Goal: Transaction & Acquisition: Purchase product/service

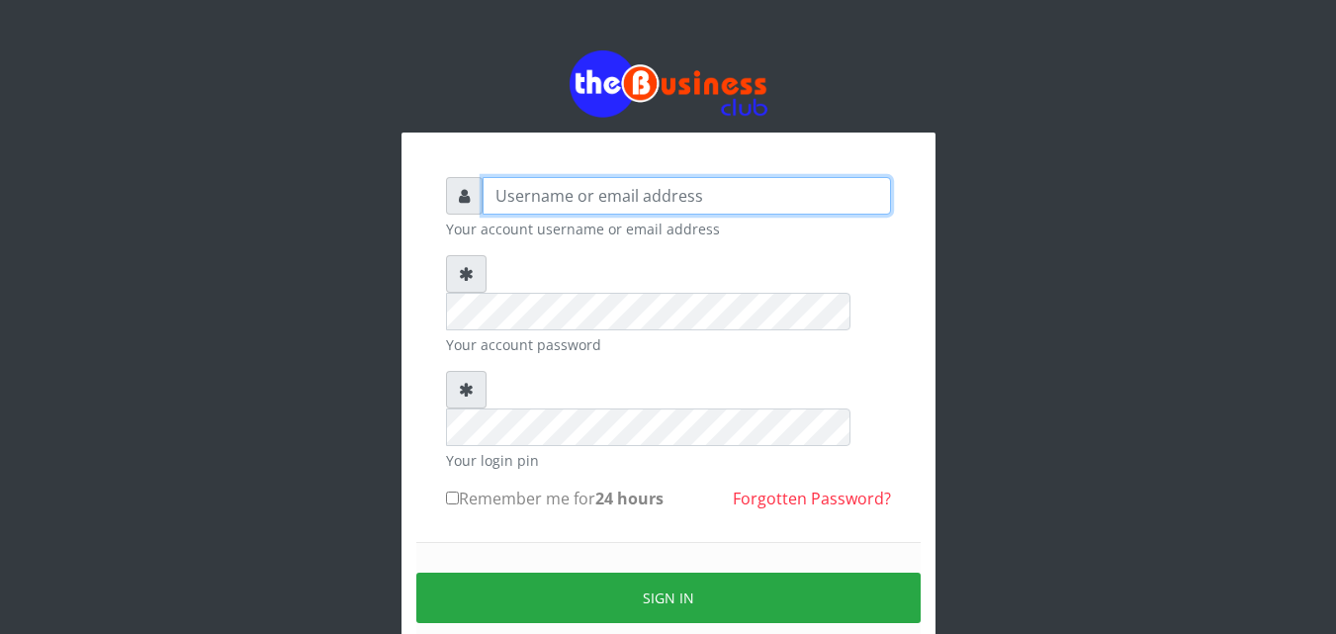
click at [658, 199] on input "text" at bounding box center [687, 196] width 408 height 38
type input "jesussoldier2015@gmail.com"
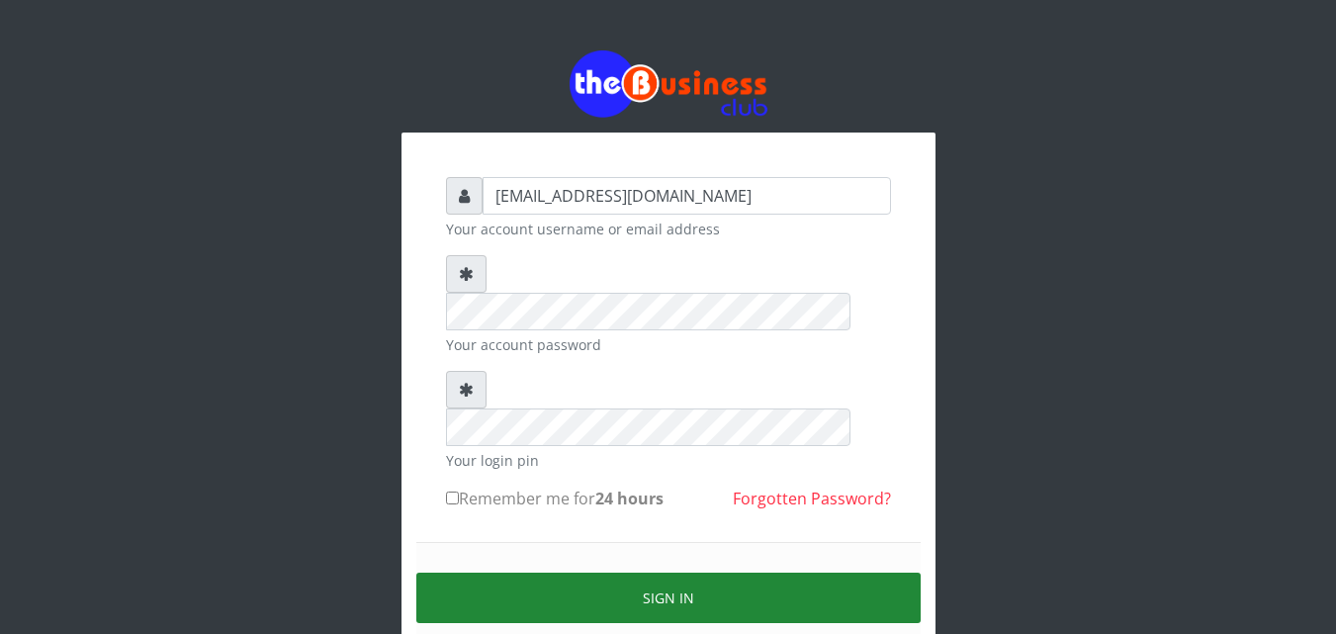
click at [670, 573] on button "Sign in" at bounding box center [668, 598] width 504 height 50
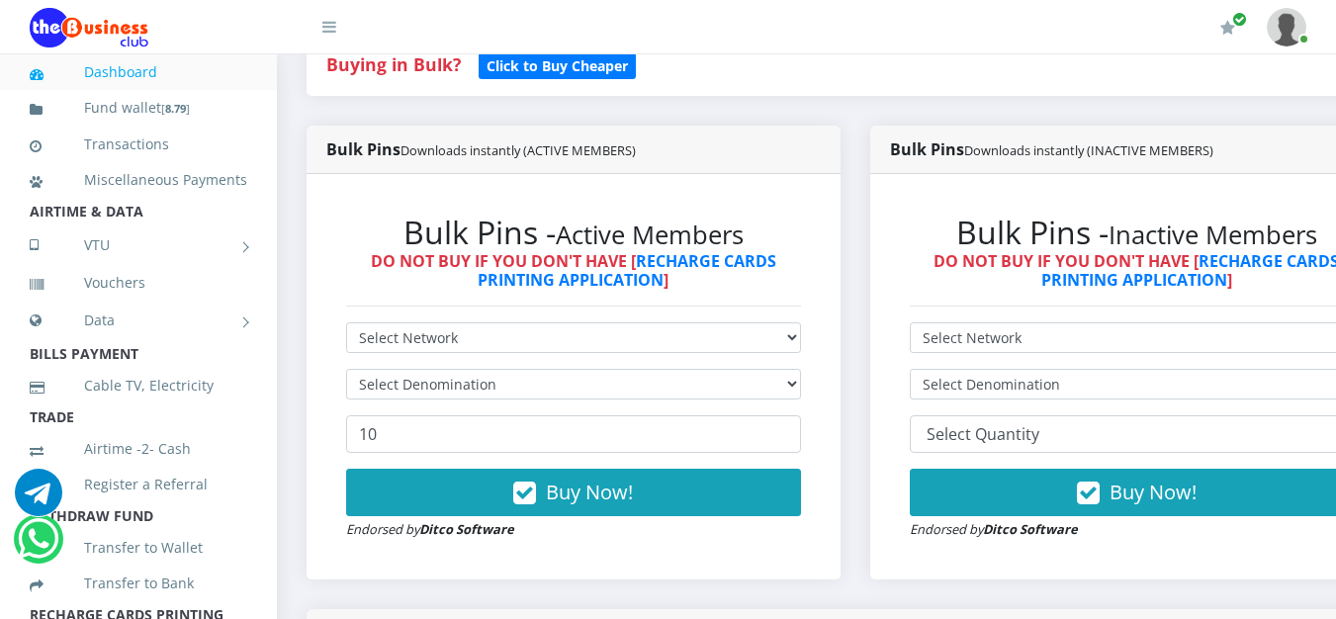
scroll to position [465, 0]
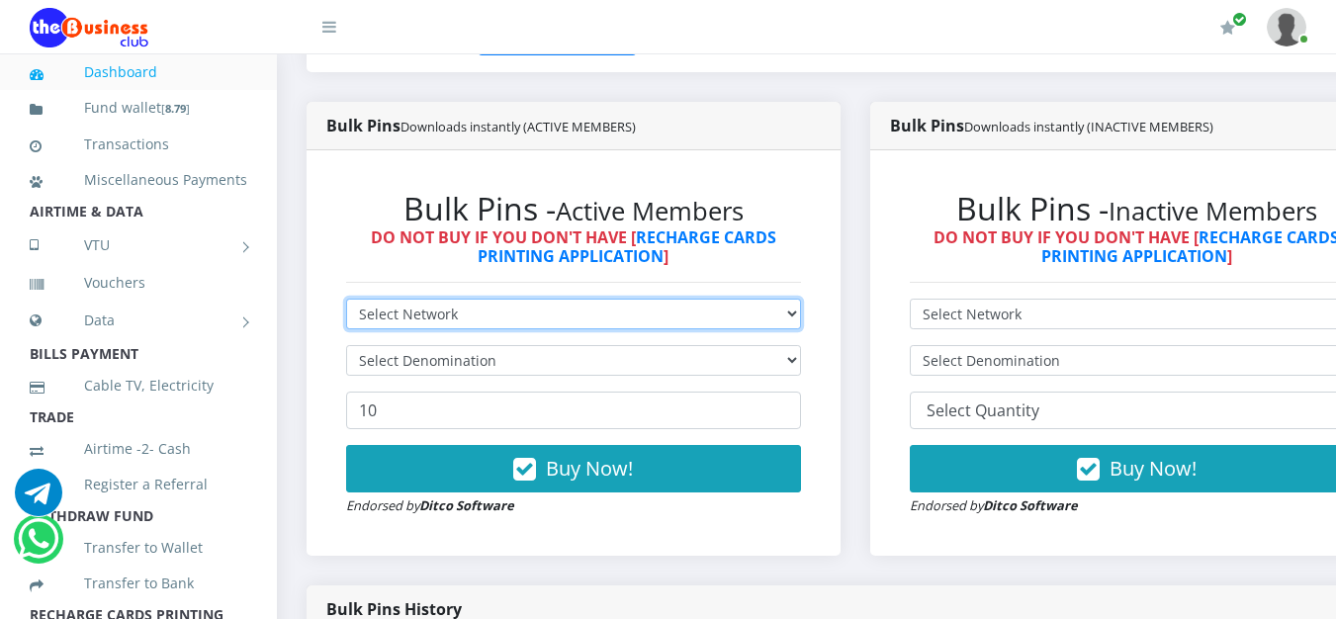
click at [789, 319] on select "Select Network MTN Globacom 9Mobile Airtel" at bounding box center [573, 314] width 455 height 31
select select "MTN"
click at [346, 303] on select "Select Network MTN Globacom 9Mobile Airtel" at bounding box center [573, 314] width 455 height 31
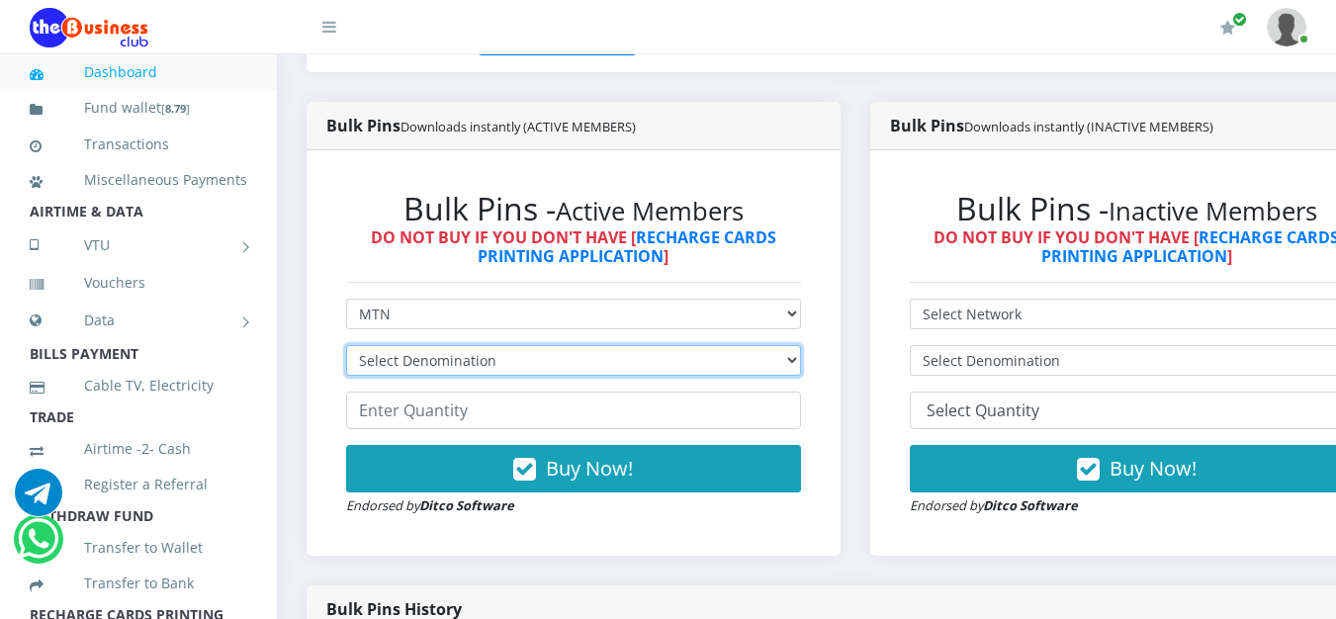
click at [523, 366] on select "Select Denomination MTN NGN100 - ₦96.99 MTN NGN200 - ₦193.98 MTN NGN400 - ₦387.…" at bounding box center [573, 360] width 455 height 31
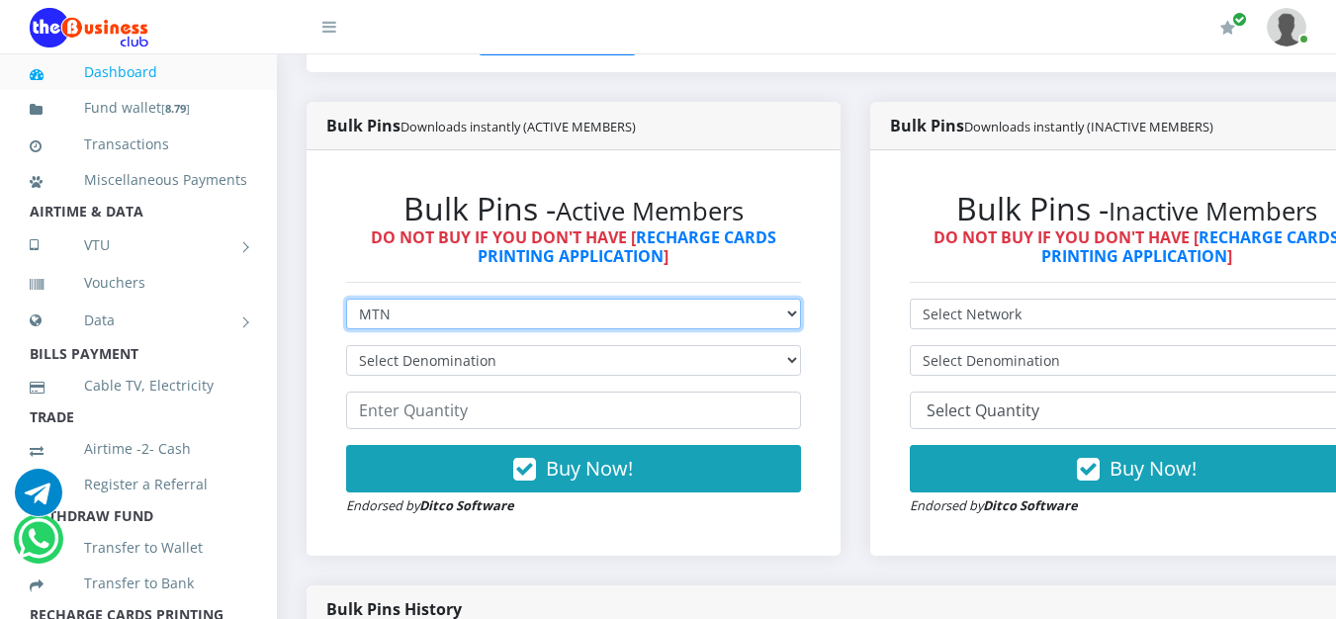
click at [683, 316] on select "Select Network MTN Globacom 9Mobile Airtel" at bounding box center [573, 314] width 455 height 31
click at [346, 303] on select "Select Network MTN Globacom 9Mobile Airtel" at bounding box center [573, 314] width 455 height 31
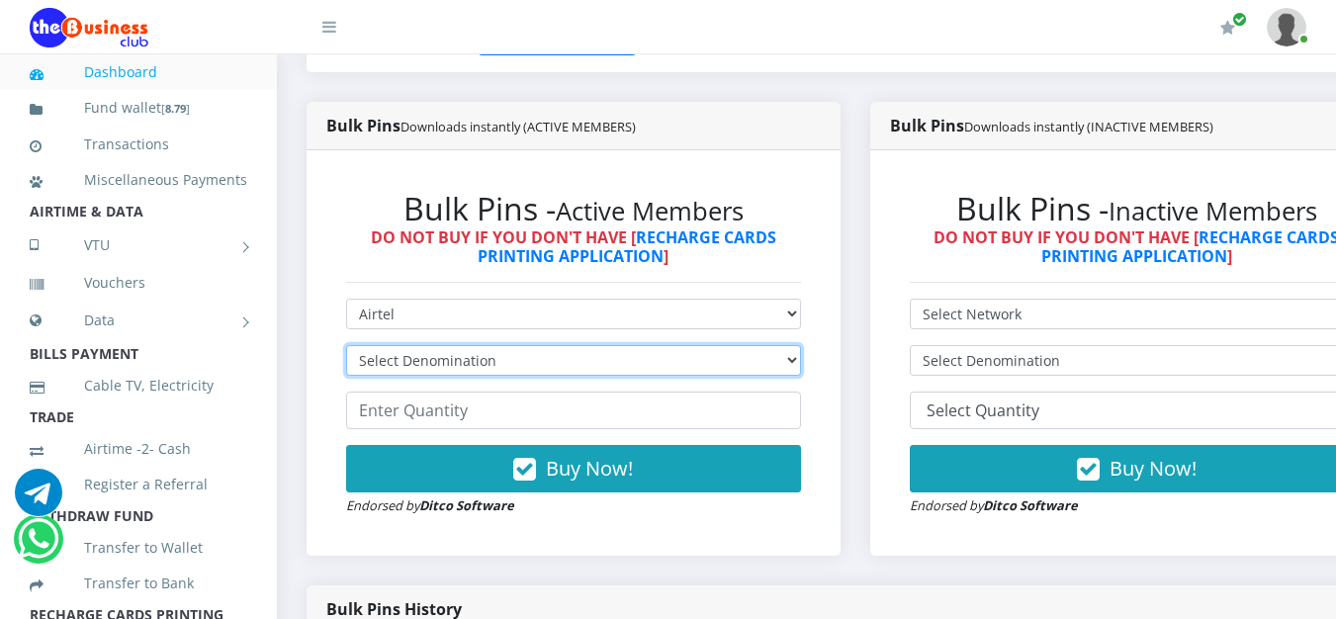
click at [526, 365] on select "Select Denomination Airtel NGN100 - ₦96.38 Airtel NGN200 - ₦192.76 Airtel NGN50…" at bounding box center [573, 360] width 455 height 31
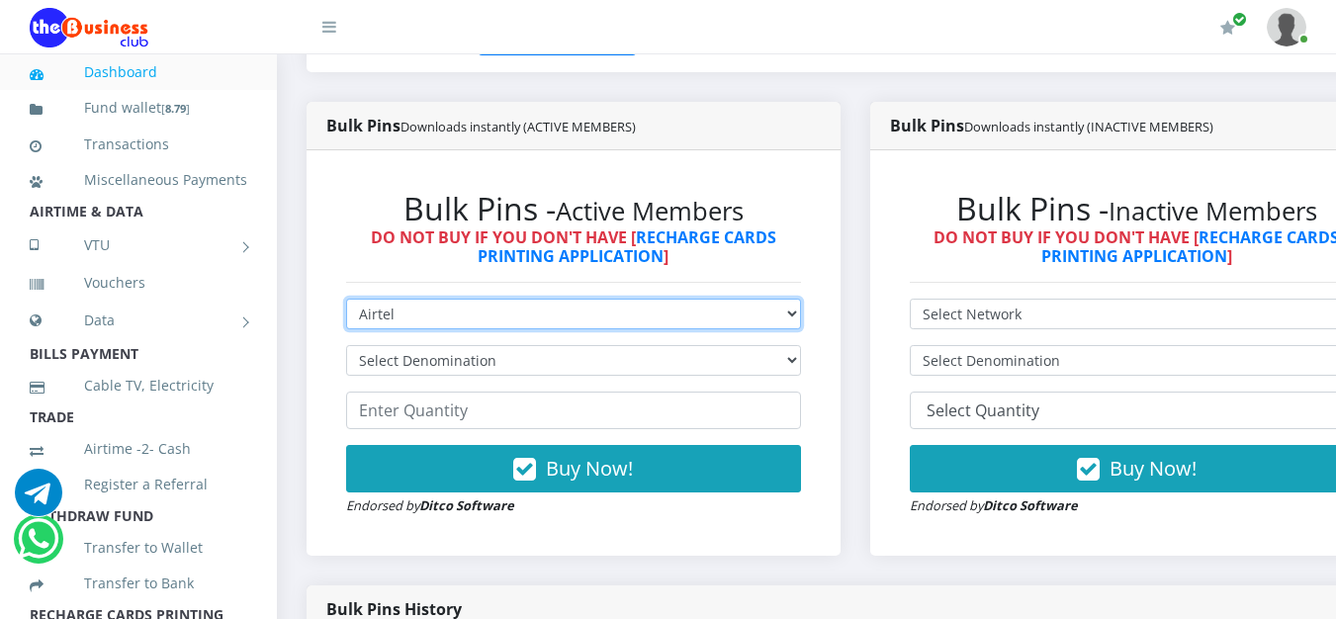
click at [738, 315] on select "Select Network MTN Globacom 9Mobile Airtel" at bounding box center [573, 314] width 455 height 31
click at [346, 303] on select "Select Network MTN Globacom 9Mobile Airtel" at bounding box center [573, 314] width 455 height 31
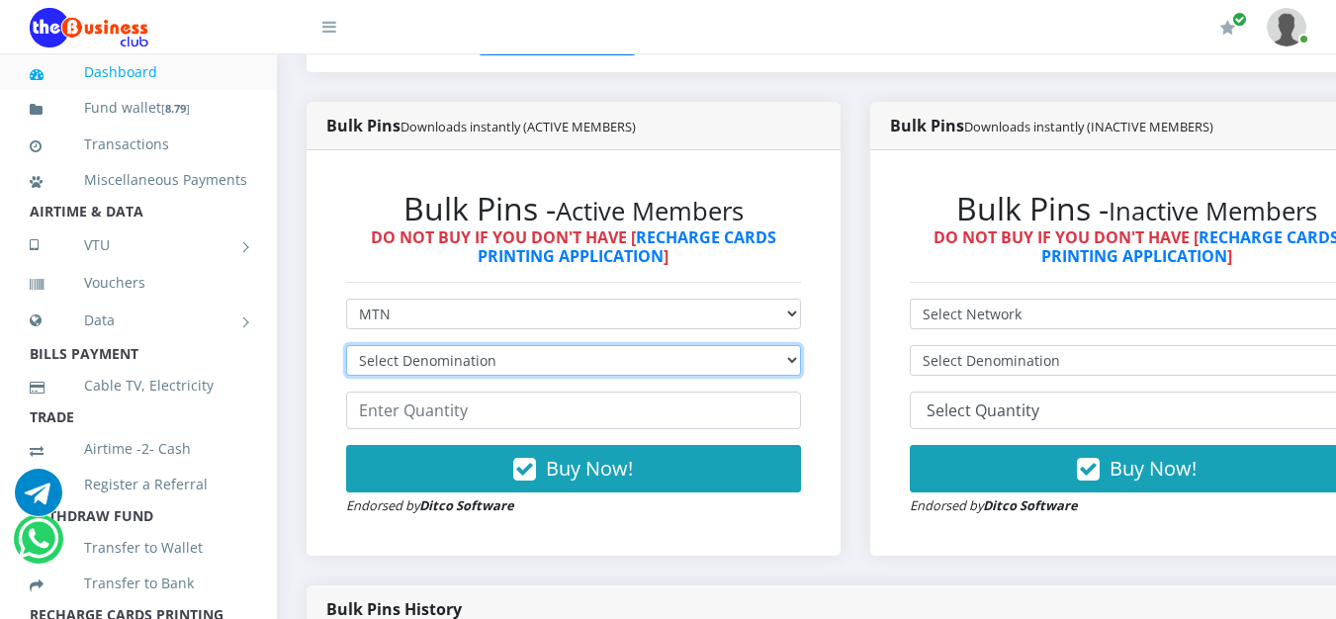
click at [470, 367] on select "Select Denomination MTN NGN100 - ₦96.99 MTN NGN200 - ₦193.98 MTN NGN400 - ₦387.…" at bounding box center [573, 360] width 455 height 31
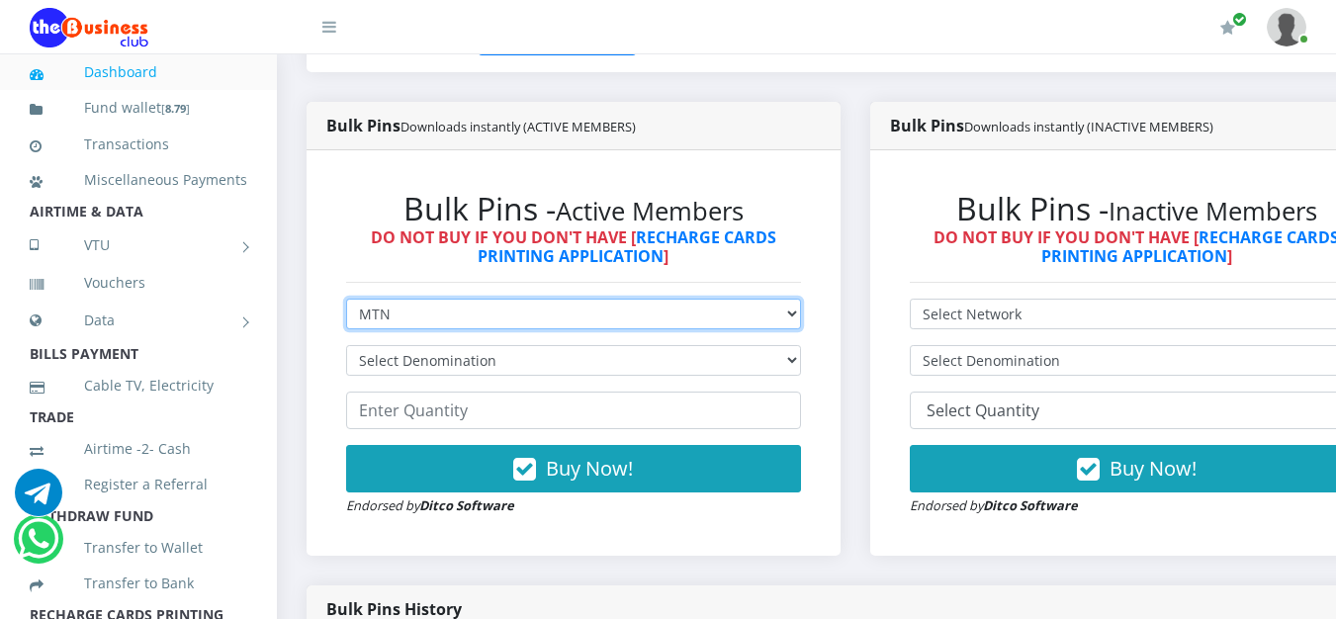
click at [534, 313] on select "Select Network MTN Globacom 9Mobile Airtel" at bounding box center [573, 314] width 455 height 31
select select "Airtel"
click at [346, 303] on select "Select Network MTN Globacom 9Mobile Airtel" at bounding box center [573, 314] width 455 height 31
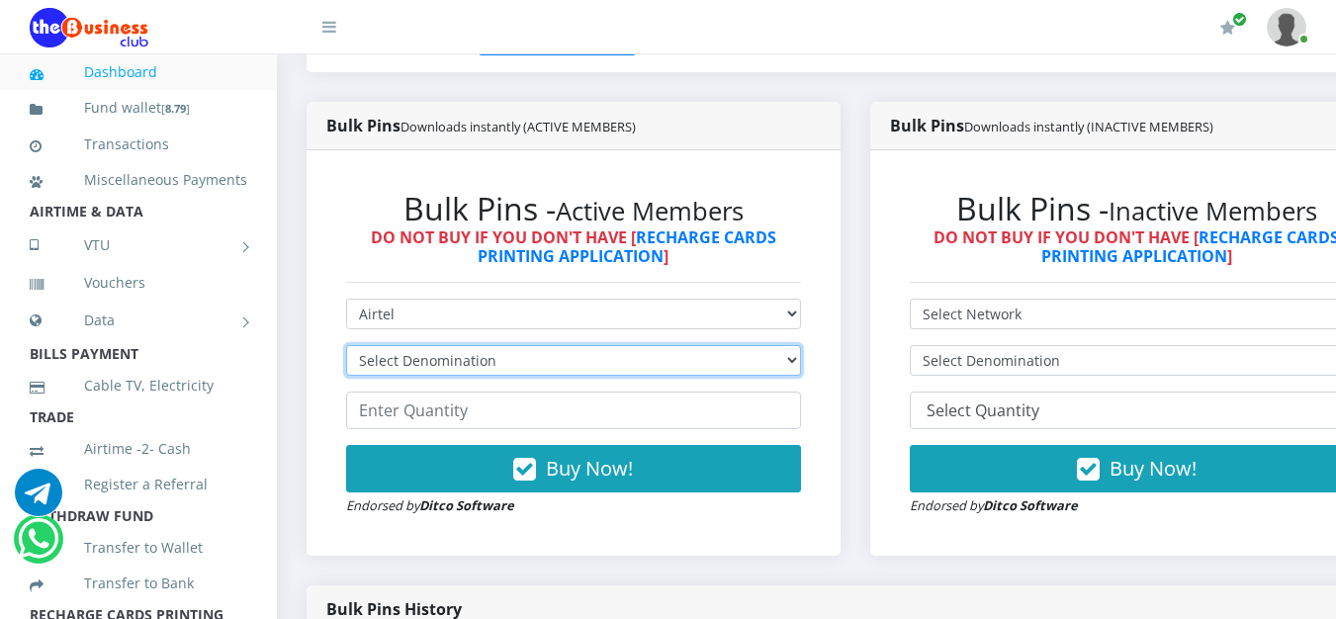
click at [494, 359] on select "Select Denomination Airtel NGN100 - ₦96.38 Airtel NGN200 - ₦192.76 Airtel NGN50…" at bounding box center [573, 360] width 455 height 31
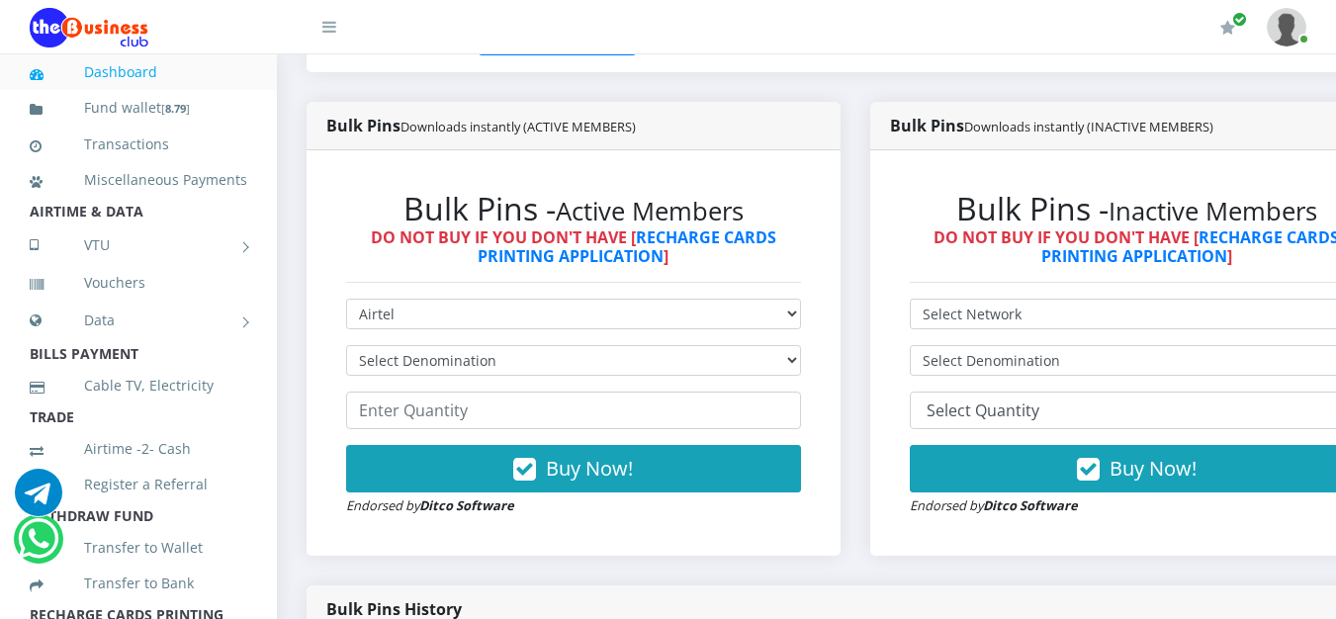
click at [115, 67] on link "Dashboard" at bounding box center [139, 71] width 218 height 45
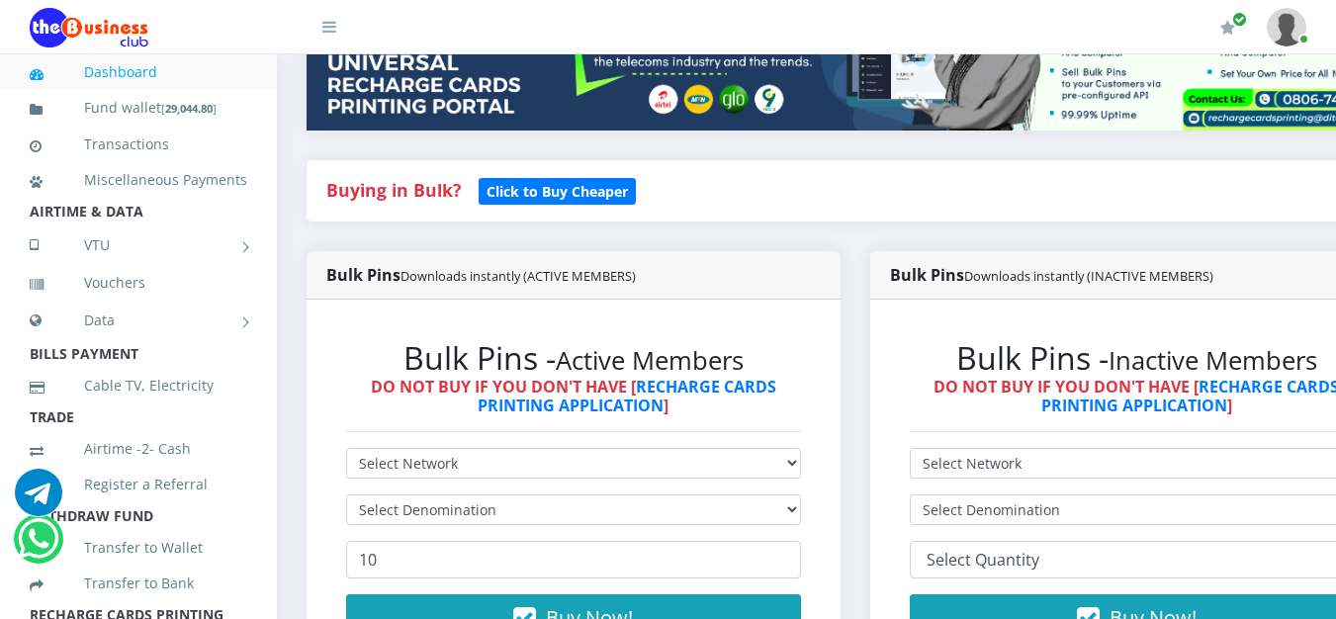
scroll to position [346, 0]
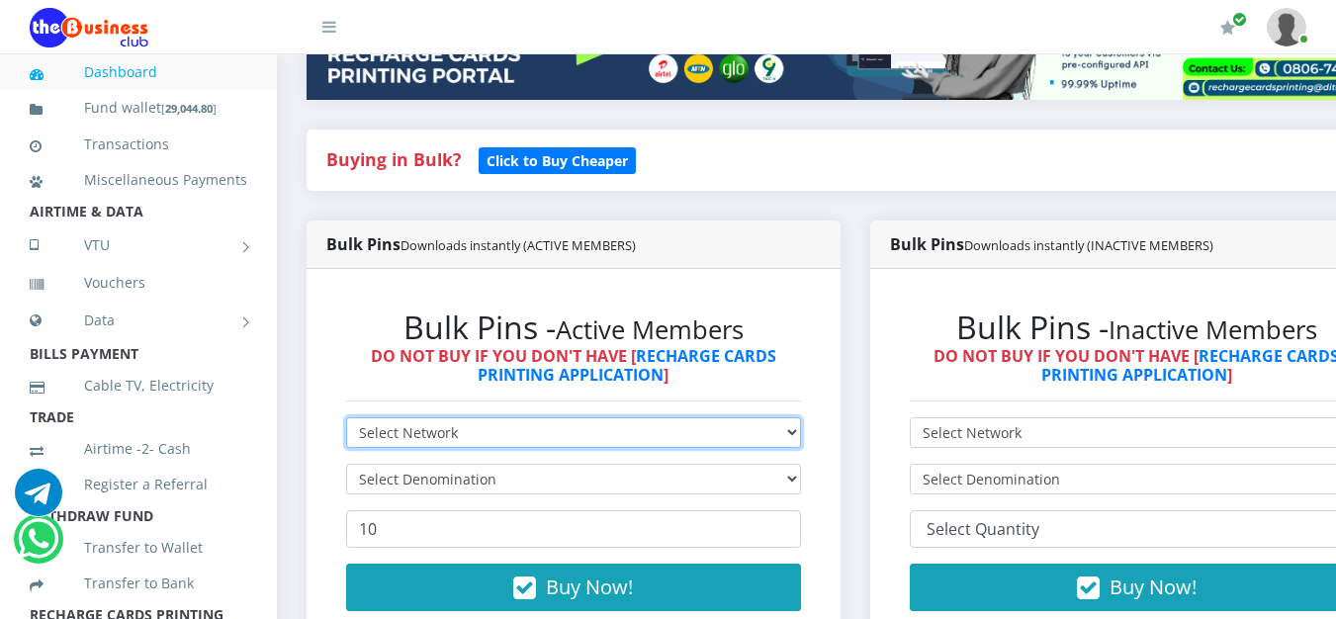
click at [801, 430] on select "Select Network MTN Globacom 9Mobile Airtel" at bounding box center [573, 432] width 455 height 31
select select "MTN"
click at [346, 421] on select "Select Network MTN Globacom 9Mobile Airtel" at bounding box center [573, 432] width 455 height 31
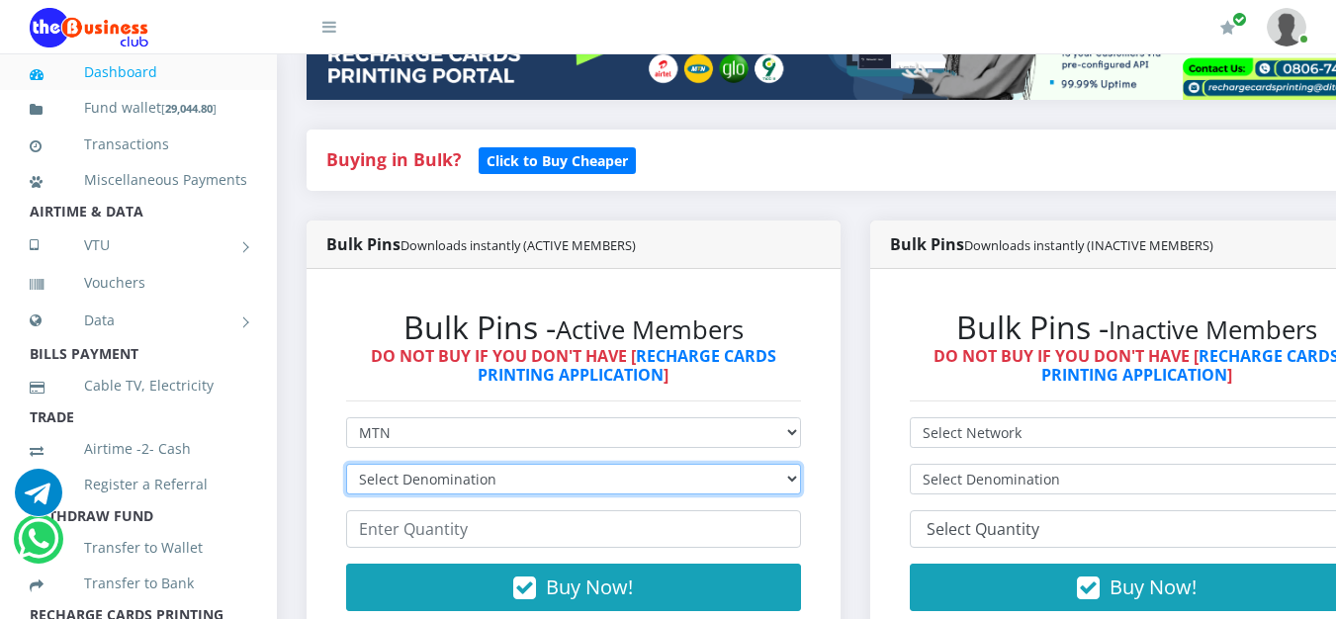
click at [458, 483] on select "Select Denomination MTN NGN100 - ₦96.99 MTN NGN200 - ₦193.98 MTN NGN400 - ₦387.…" at bounding box center [573, 479] width 455 height 31
select select "969.9-1000"
click at [346, 468] on select "Select Denomination MTN NGN100 - ₦96.99 MTN NGN200 - ₦193.98 MTN NGN400 - ₦387.…" at bounding box center [573, 479] width 455 height 31
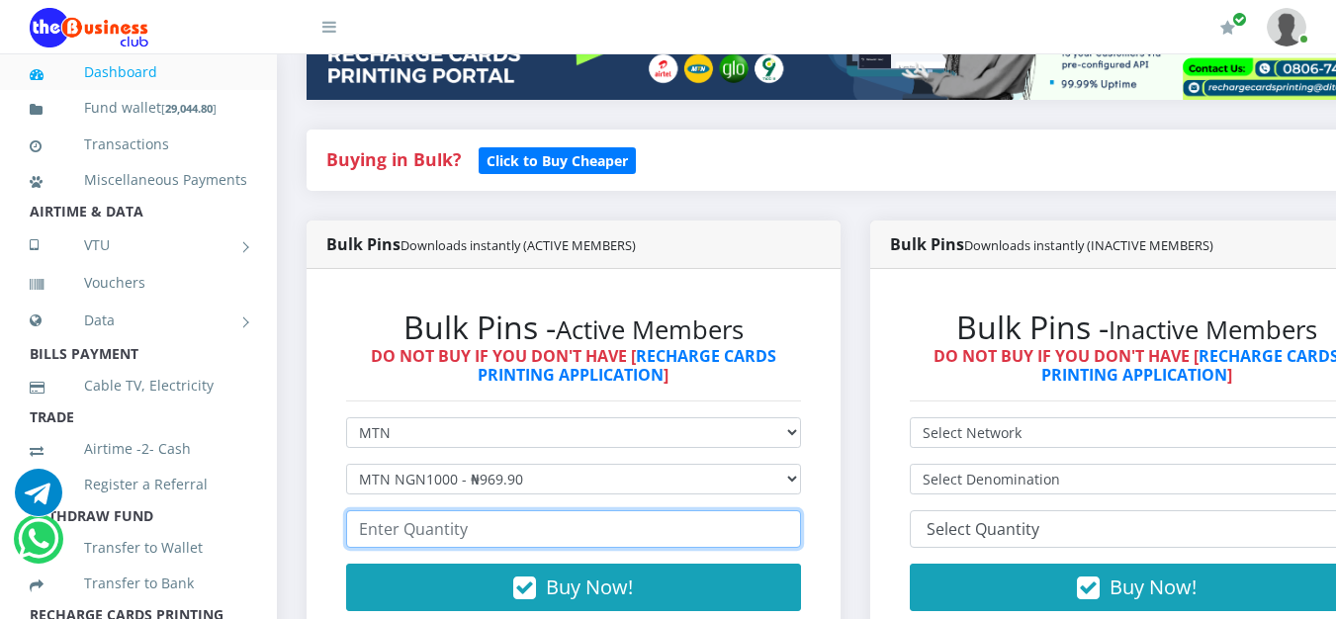
click at [477, 536] on input "number" at bounding box center [573, 529] width 455 height 38
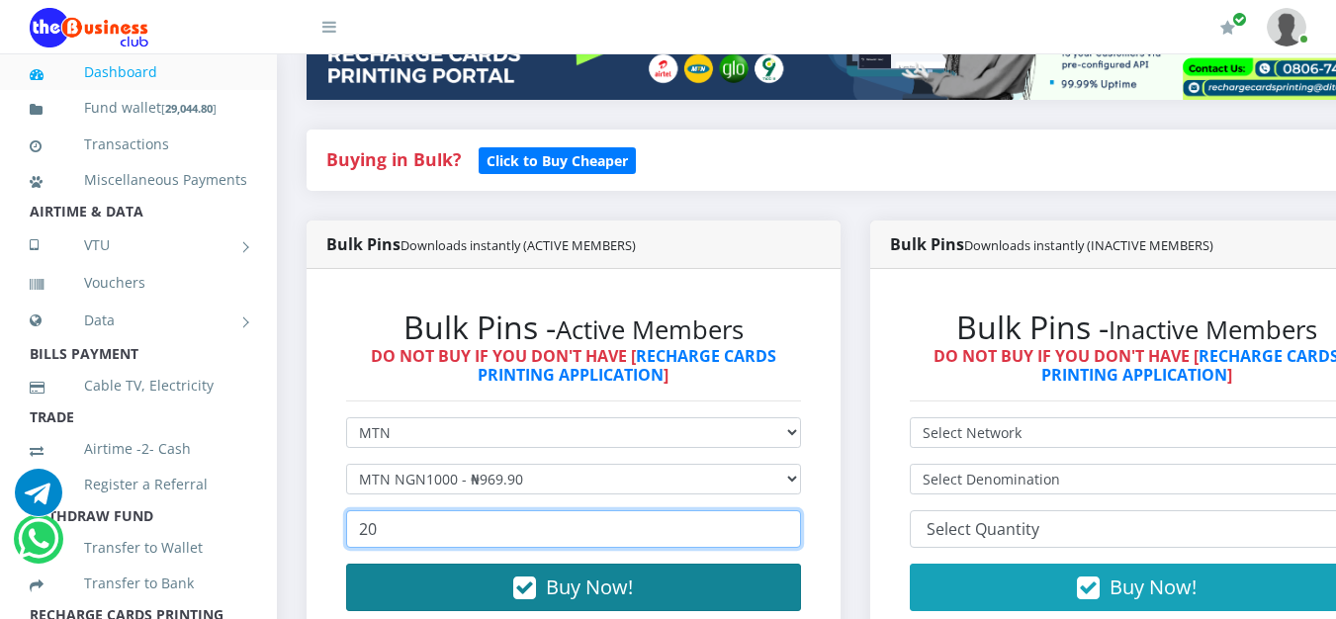
type input "20"
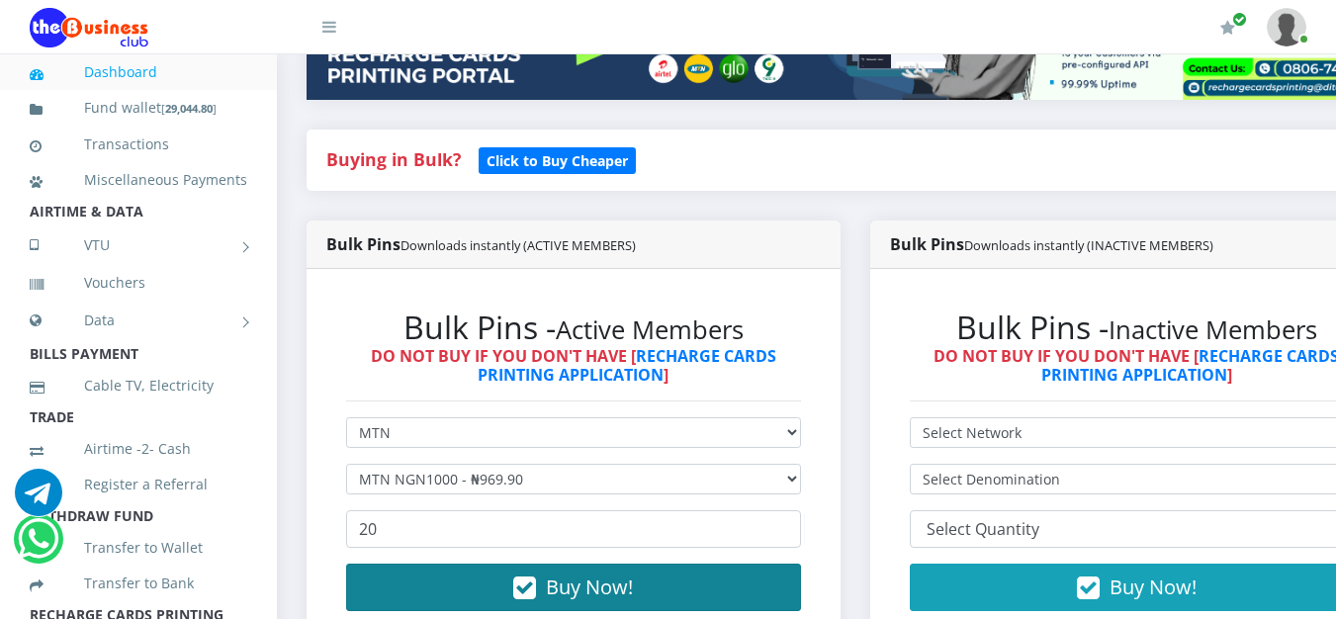
click at [543, 586] on button "Buy Now!" at bounding box center [573, 587] width 455 height 47
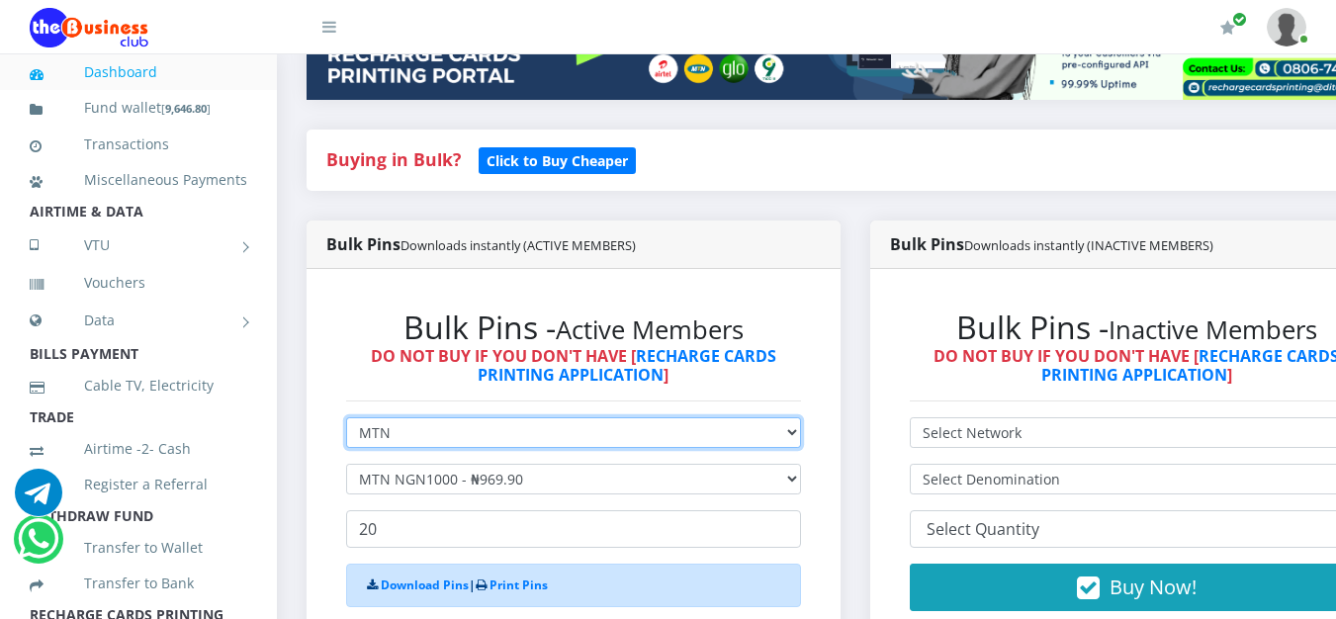
click at [544, 436] on select "Select Network MTN Globacom 9Mobile Airtel" at bounding box center [573, 432] width 455 height 31
select select "Airtel"
click at [346, 421] on select "Select Network MTN Globacom 9Mobile Airtel" at bounding box center [573, 432] width 455 height 31
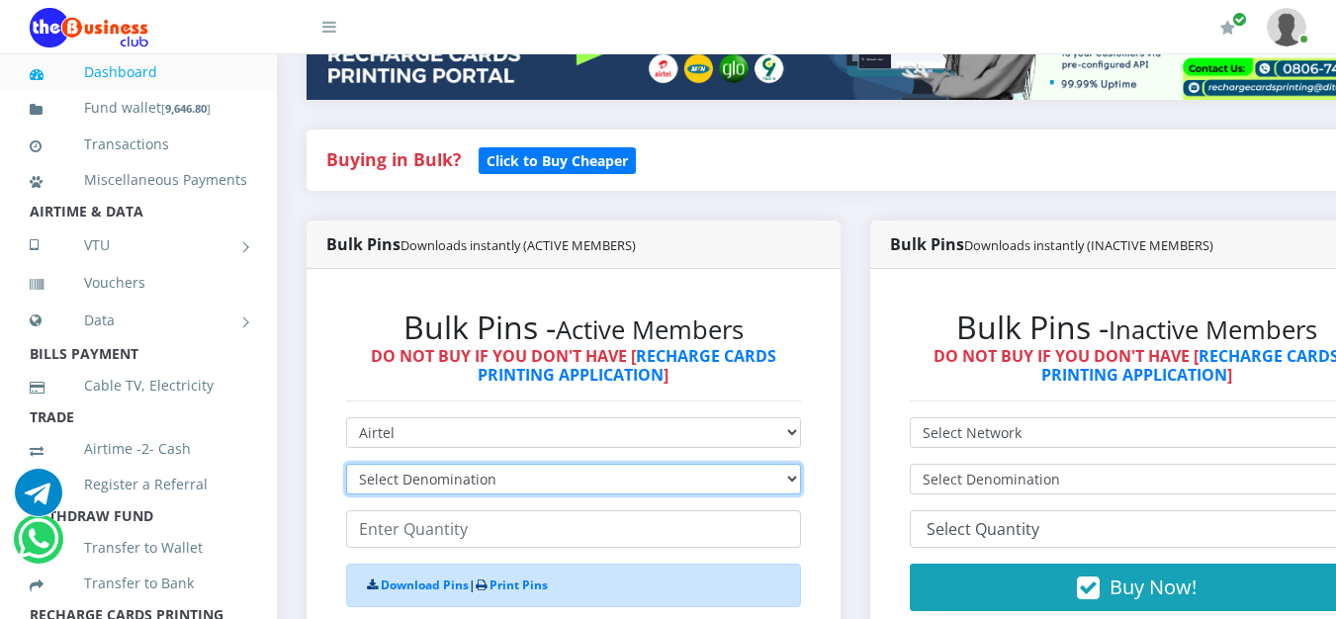
click at [457, 489] on select "Select Denomination Airtel NGN100 - ₦96.38 Airtel NGN200 - ₦192.76 Airtel NGN50…" at bounding box center [573, 479] width 455 height 31
select select "963.8-1000"
click at [346, 468] on select "Select Denomination Airtel NGN100 - ₦96.38 Airtel NGN200 - ₦192.76 Airtel NGN50…" at bounding box center [573, 479] width 455 height 31
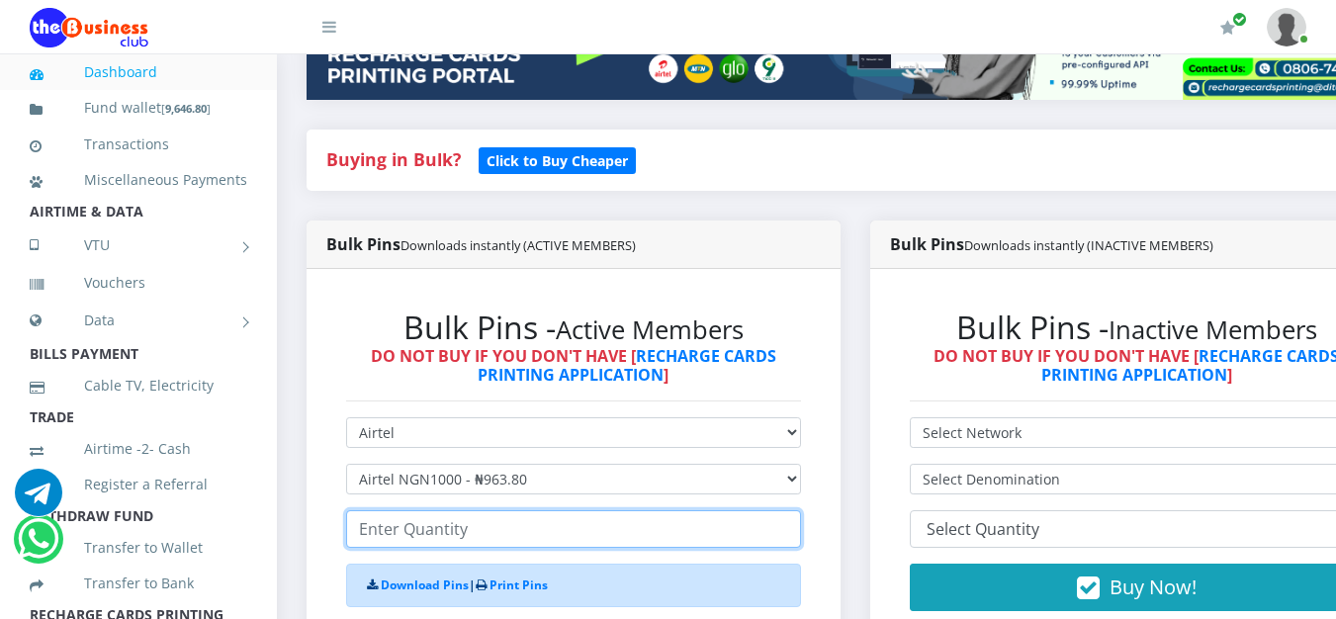
click at [457, 540] on input "number" at bounding box center [573, 529] width 455 height 38
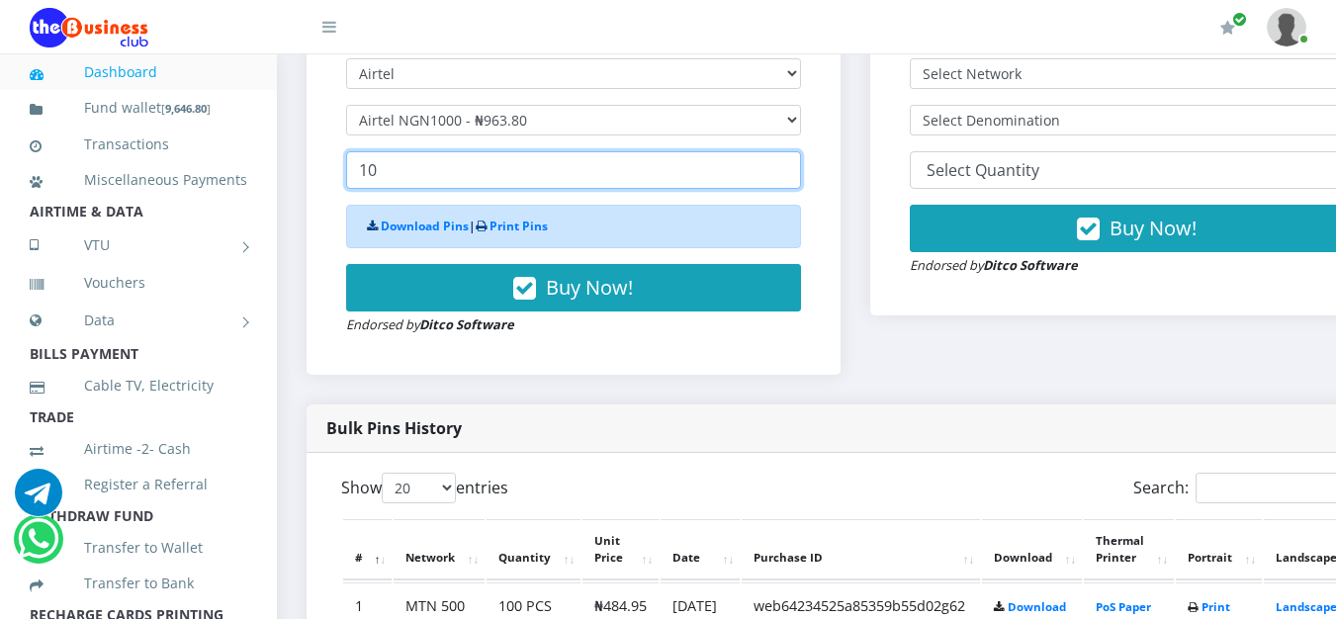
scroll to position [897, 0]
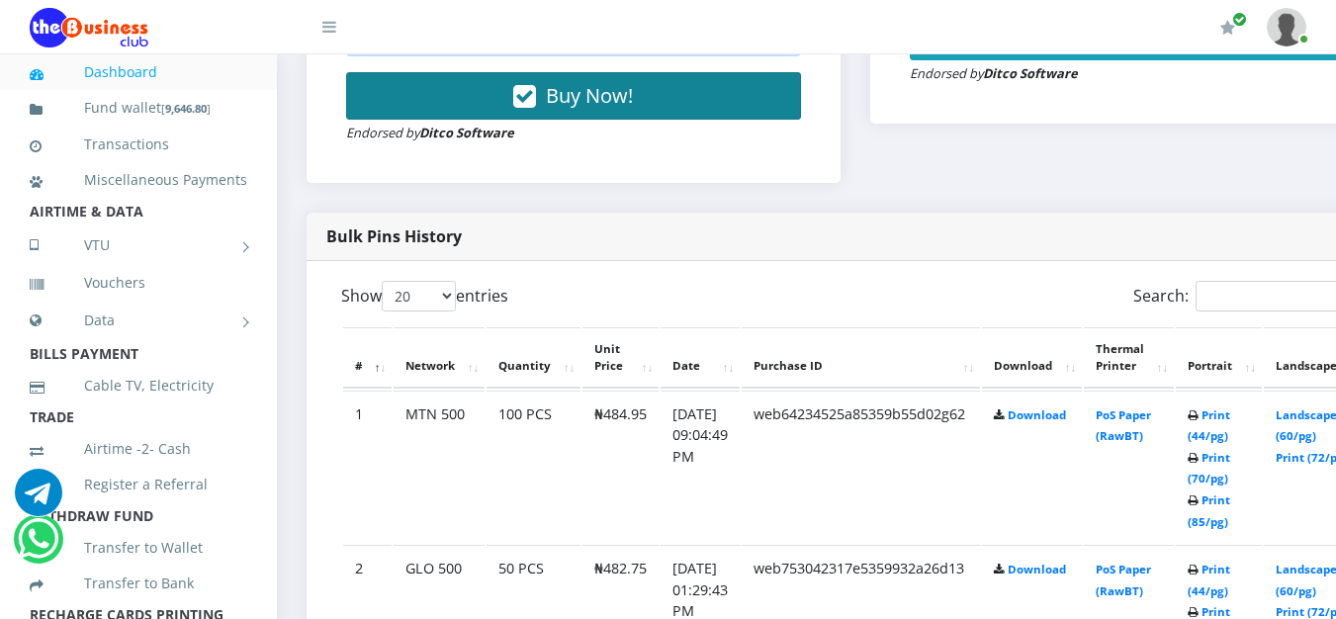
type input "10"
click at [580, 107] on span "Buy Now!" at bounding box center [589, 95] width 87 height 27
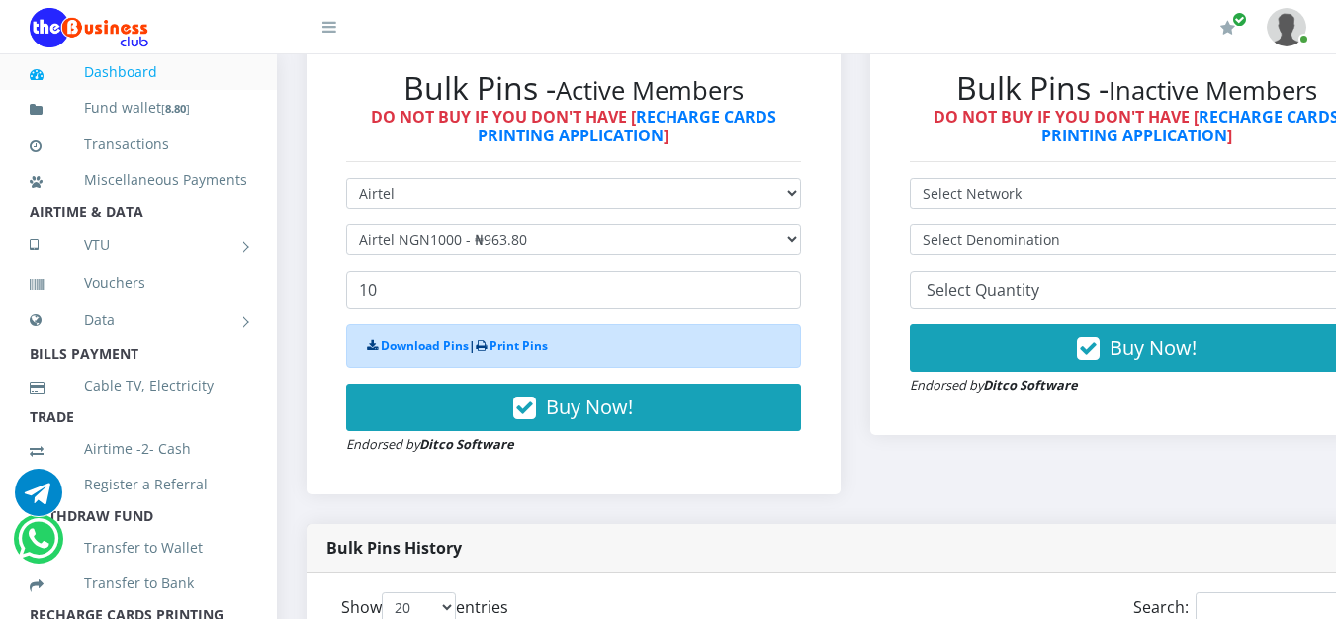
scroll to position [0, 0]
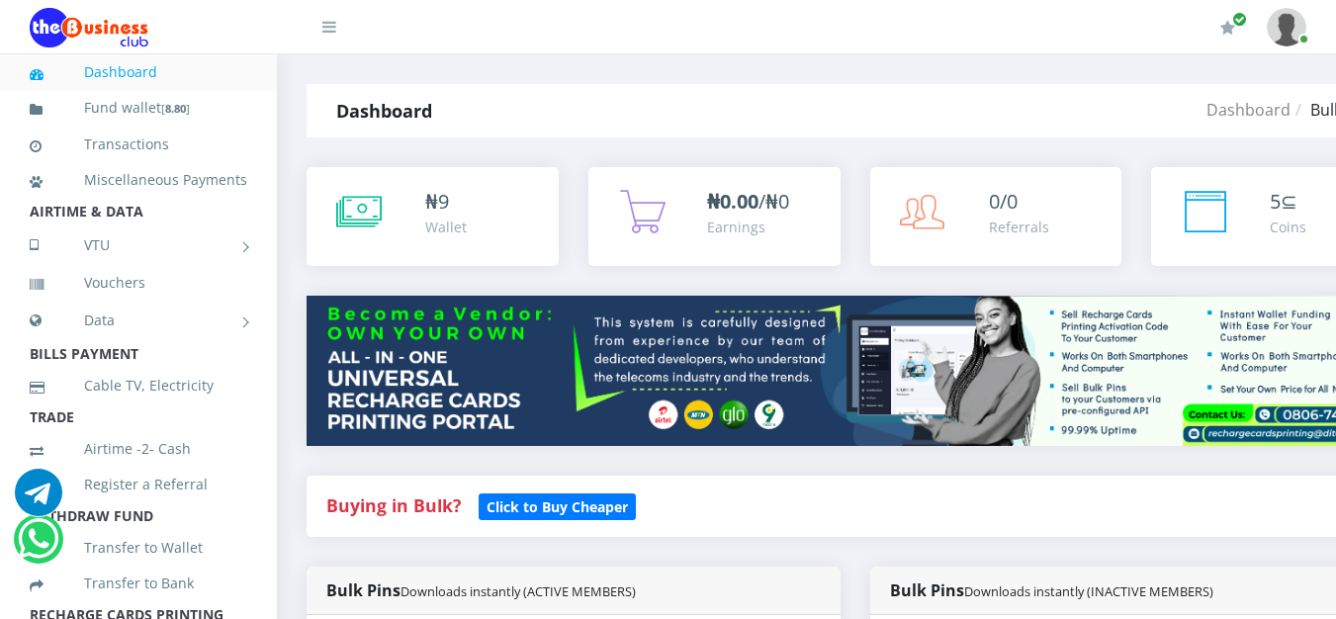
click at [110, 68] on link "Dashboard" at bounding box center [139, 71] width 218 height 45
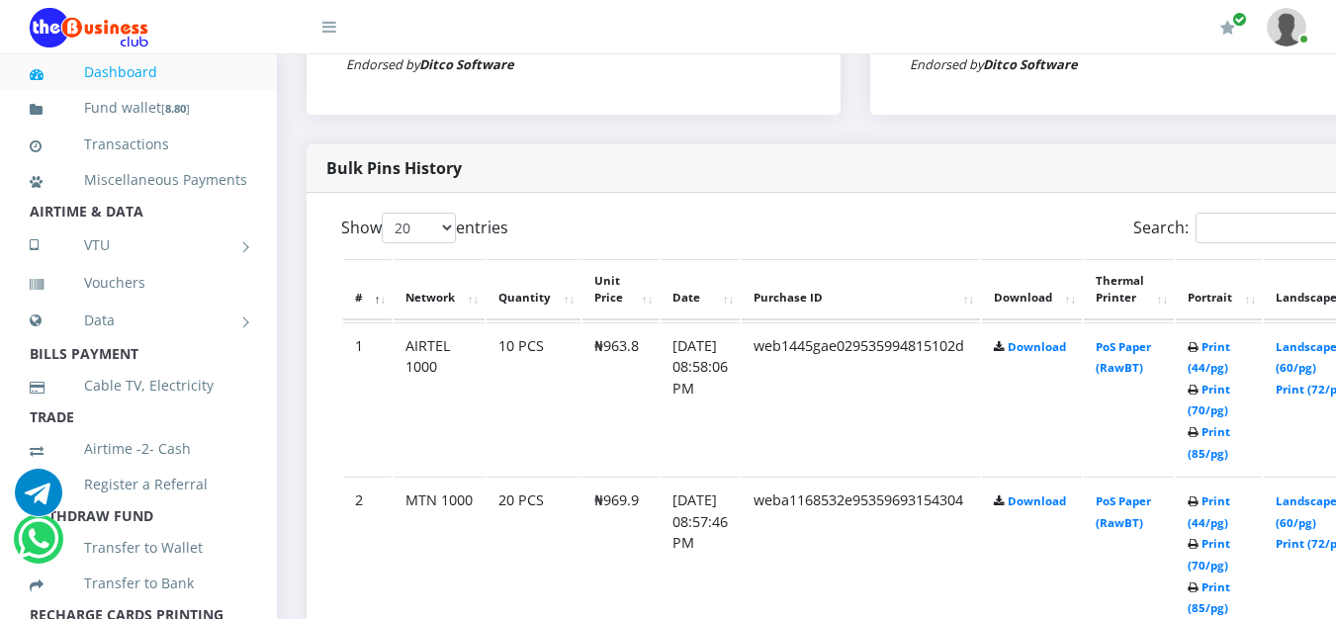
scroll to position [914, 0]
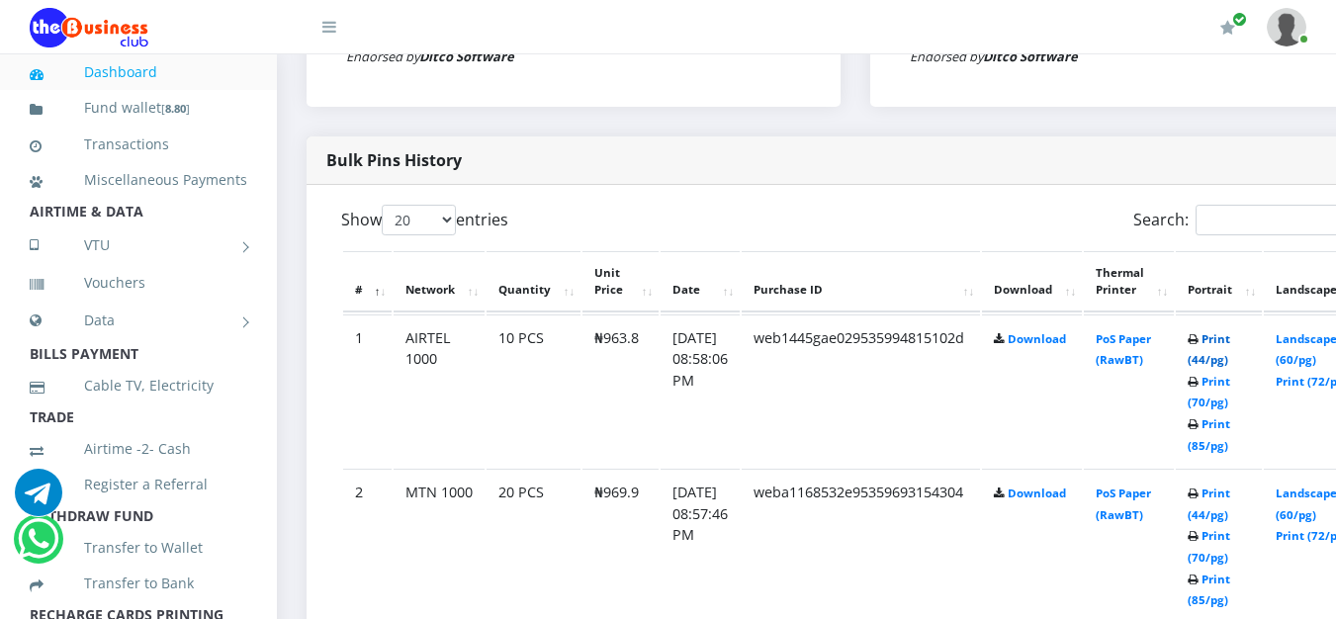
click at [1230, 357] on link "Print (44/pg)" at bounding box center [1209, 349] width 43 height 37
click at [1230, 516] on link "Print (44/pg)" at bounding box center [1209, 504] width 43 height 37
